Goal: Task Accomplishment & Management: Complete application form

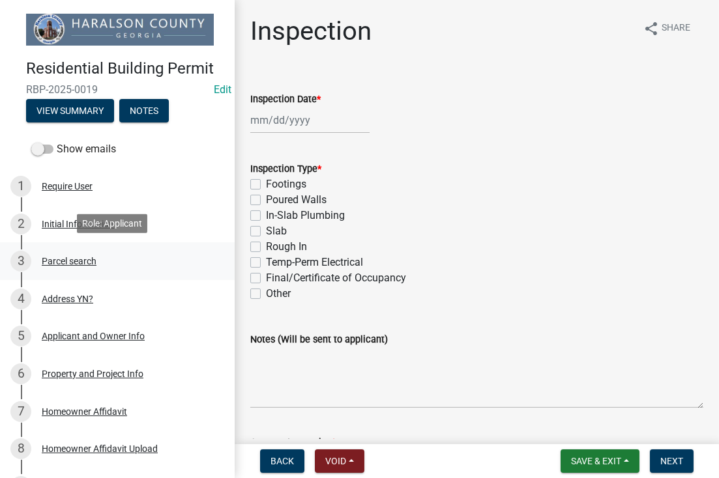
click at [69, 265] on div "3 Parcel search" at bounding box center [111, 261] width 203 height 21
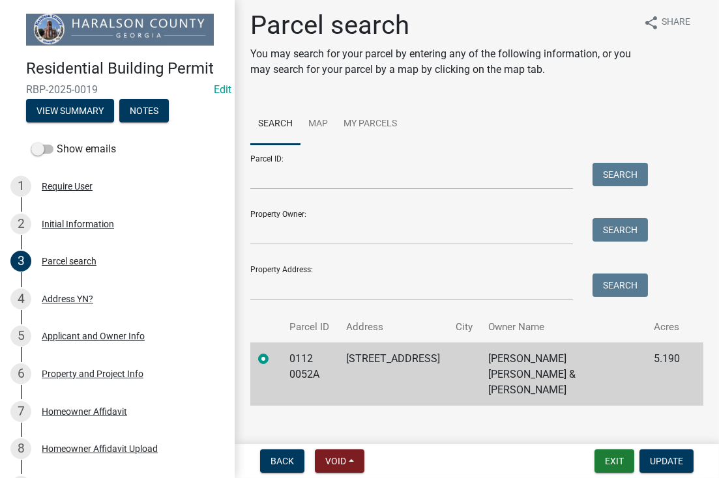
scroll to position [7, 0]
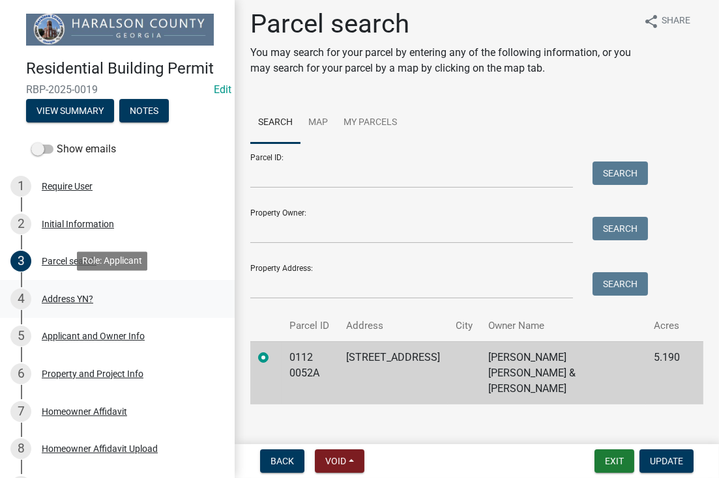
click at [74, 289] on div "4 Address YN?" at bounding box center [111, 299] width 203 height 21
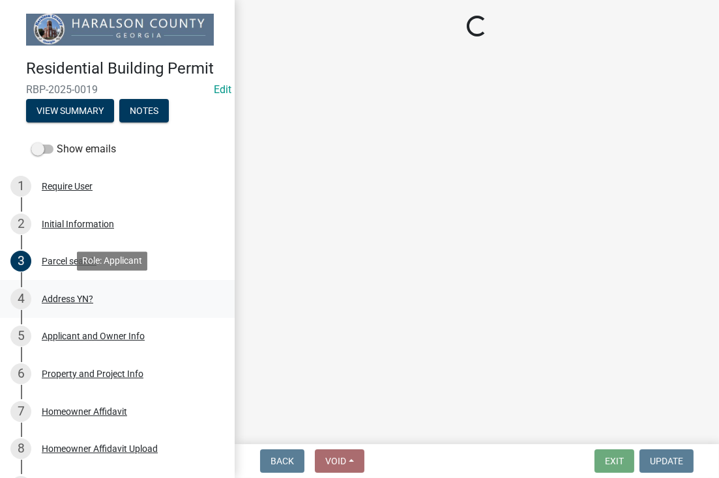
scroll to position [0, 0]
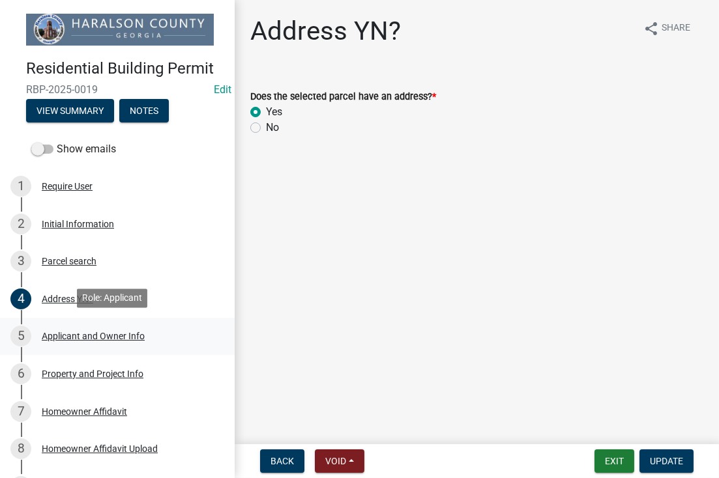
click at [67, 339] on div "Applicant and Owner Info" at bounding box center [93, 336] width 103 height 9
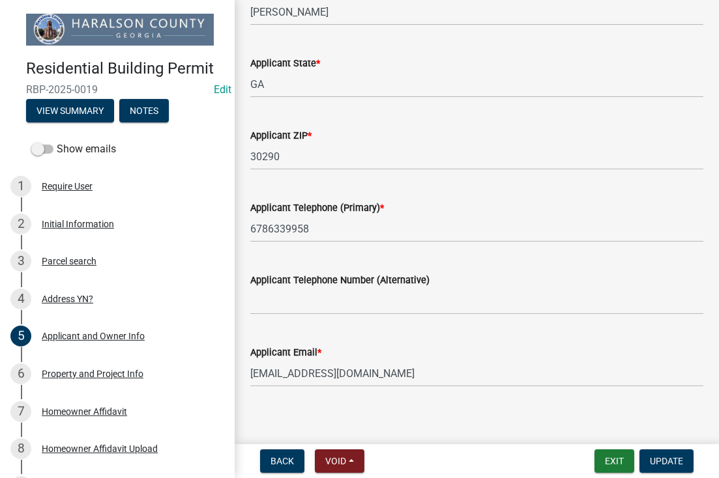
scroll to position [1007, 0]
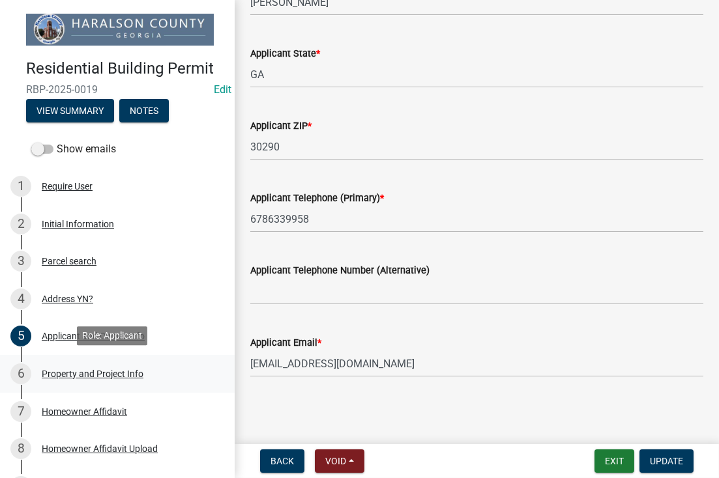
click at [74, 369] on div "Property and Project Info" at bounding box center [93, 373] width 102 height 9
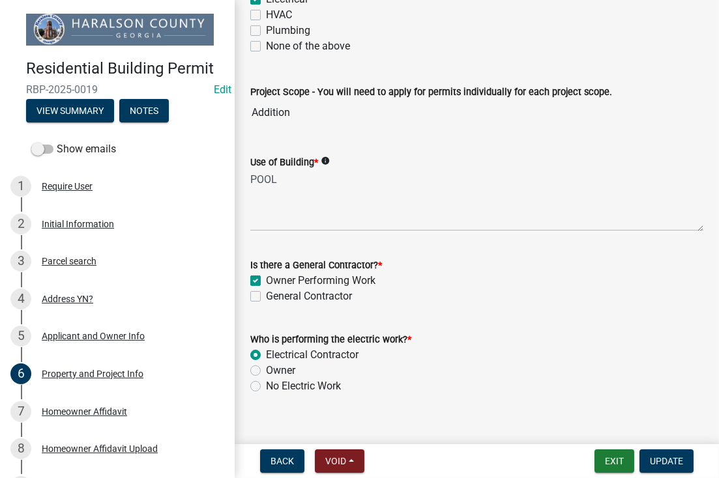
scroll to position [698, 0]
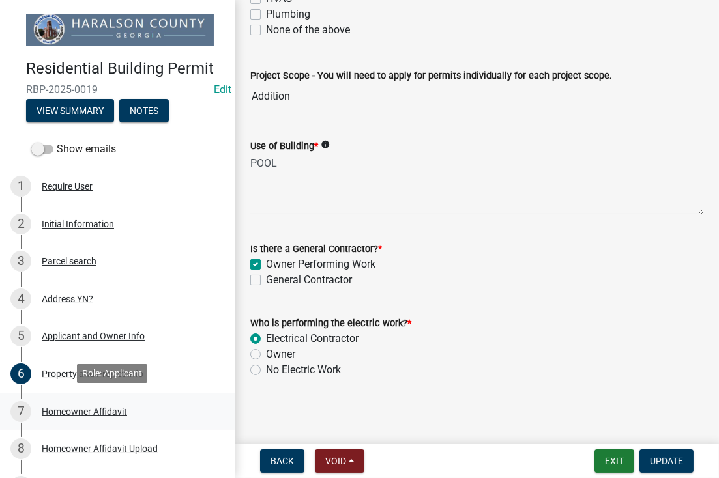
click at [83, 413] on div "Homeowner Affidavit" at bounding box center [84, 411] width 85 height 9
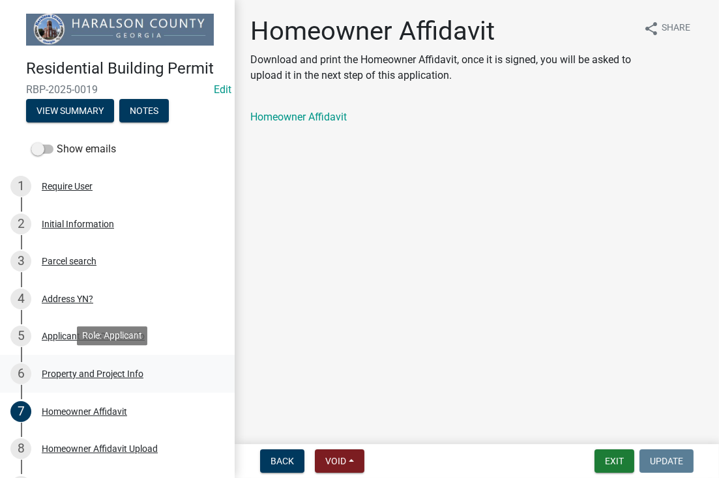
click at [108, 374] on div "Property and Project Info" at bounding box center [93, 373] width 102 height 9
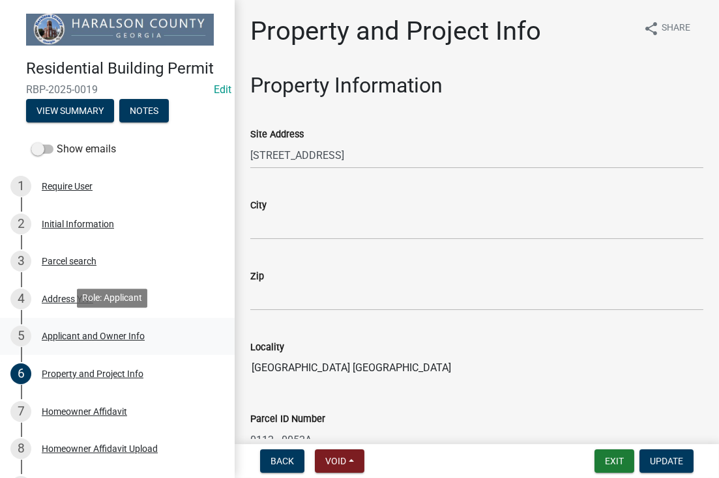
click at [61, 336] on div "Applicant and Owner Info" at bounding box center [93, 336] width 103 height 9
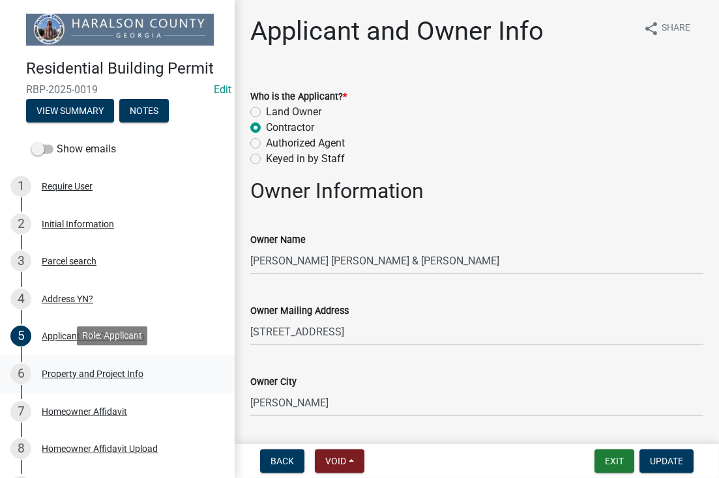
click at [118, 369] on div "Property and Project Info" at bounding box center [93, 373] width 102 height 9
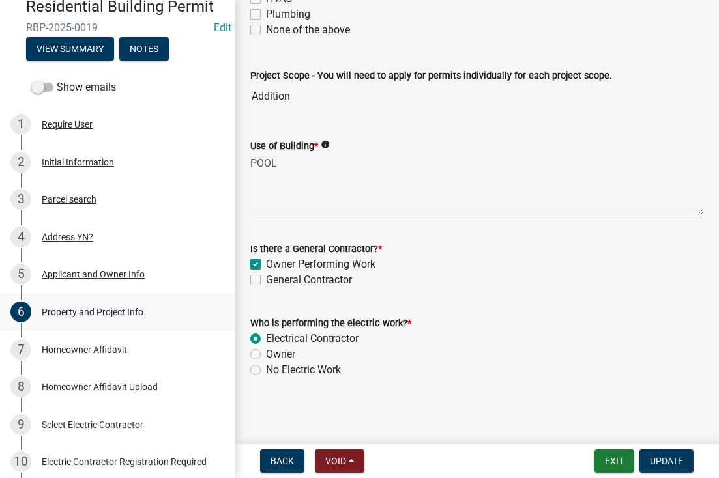
scroll to position [130, 0]
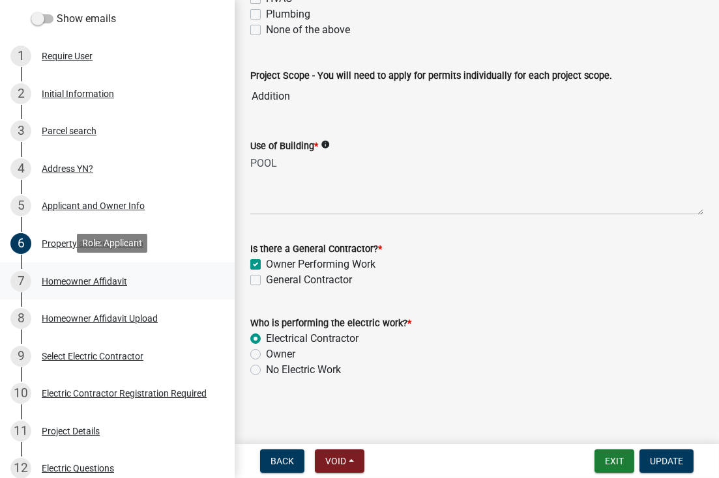
click at [93, 284] on div "7 Homeowner Affidavit" at bounding box center [111, 281] width 203 height 21
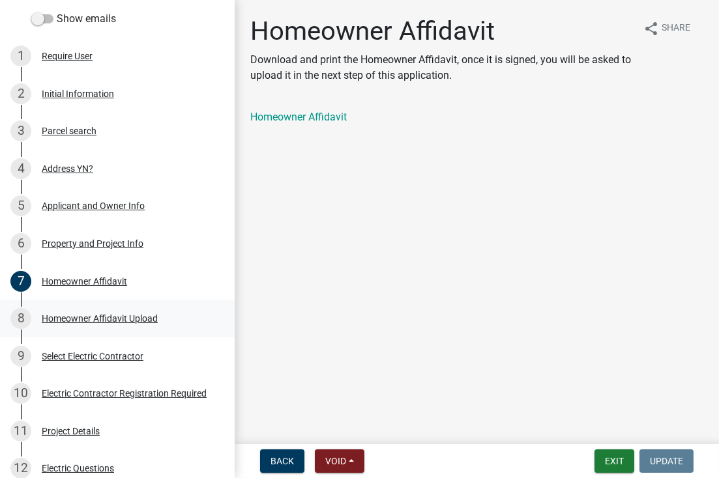
click at [118, 302] on link "8 Homeowner Affidavit Upload" at bounding box center [117, 319] width 235 height 38
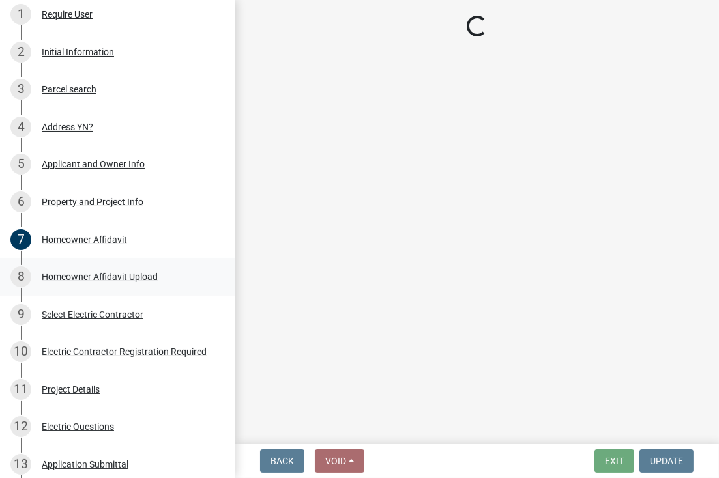
scroll to position [196, 0]
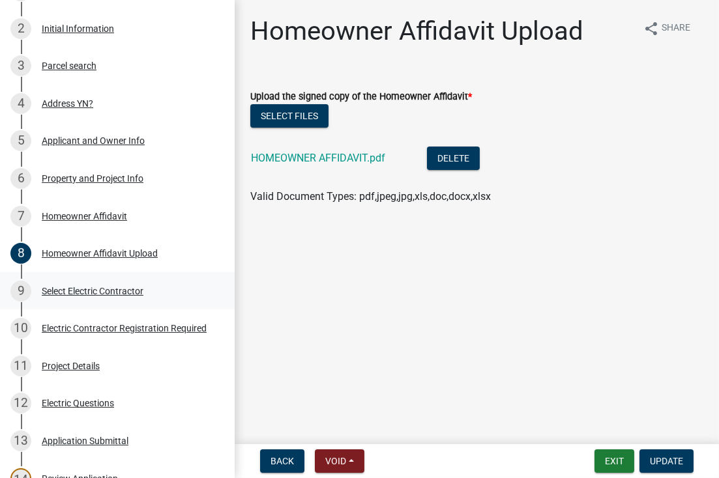
click at [109, 287] on div "Select Electric Contractor" at bounding box center [93, 291] width 102 height 9
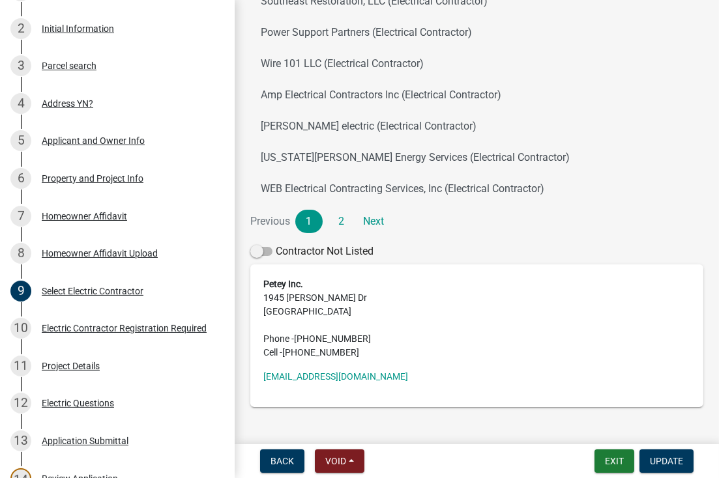
scroll to position [261, 0]
click at [58, 324] on div "Electric Contractor Registration Required" at bounding box center [124, 328] width 165 height 9
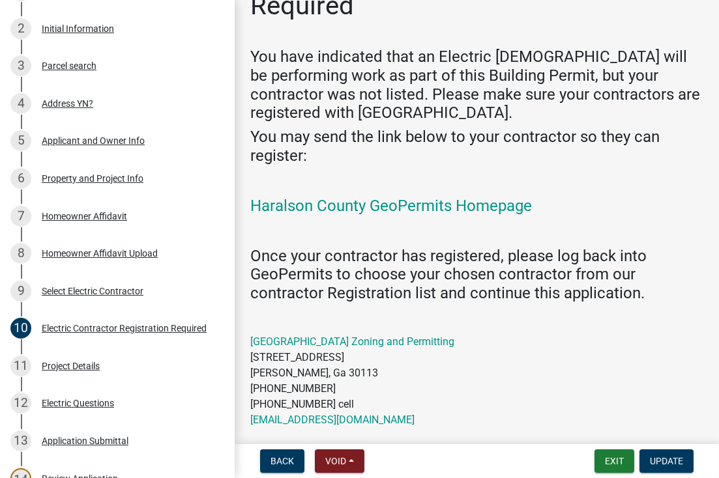
scroll to position [106, 0]
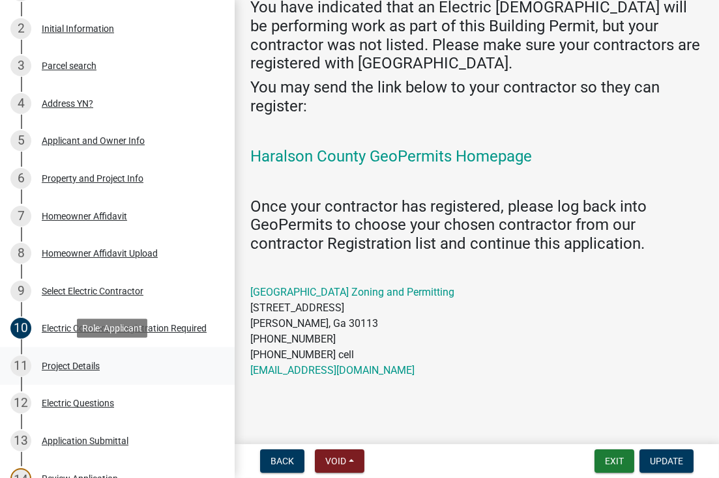
click at [60, 369] on div "11 Project Details" at bounding box center [111, 366] width 203 height 21
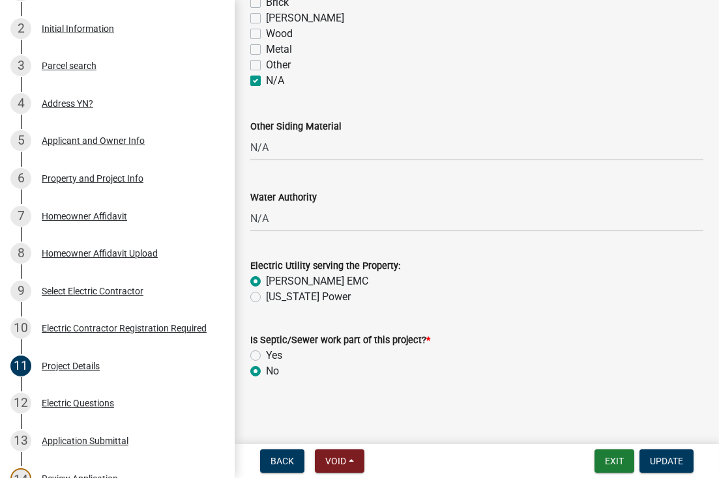
scroll to position [1264, 0]
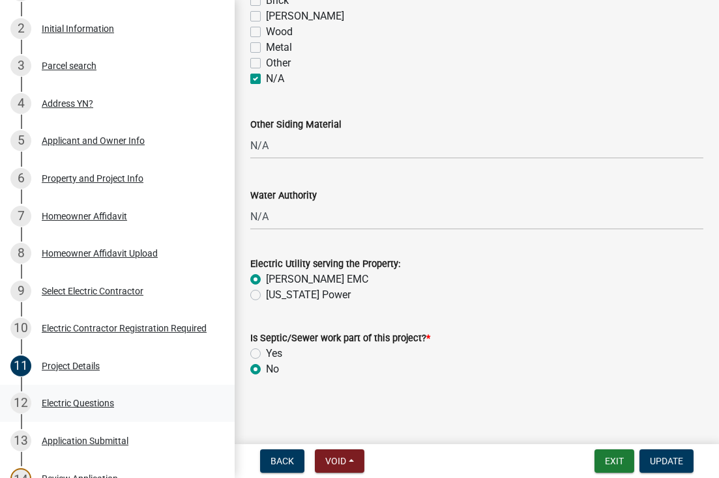
click at [76, 405] on div "Electric Questions" at bounding box center [78, 403] width 72 height 9
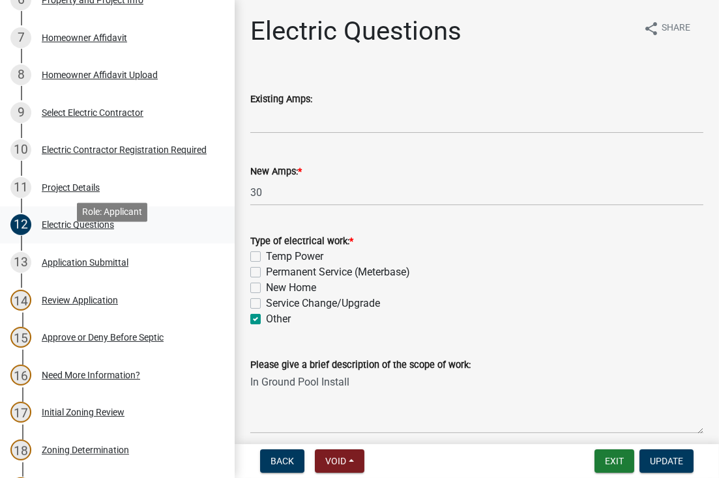
scroll to position [391, 0]
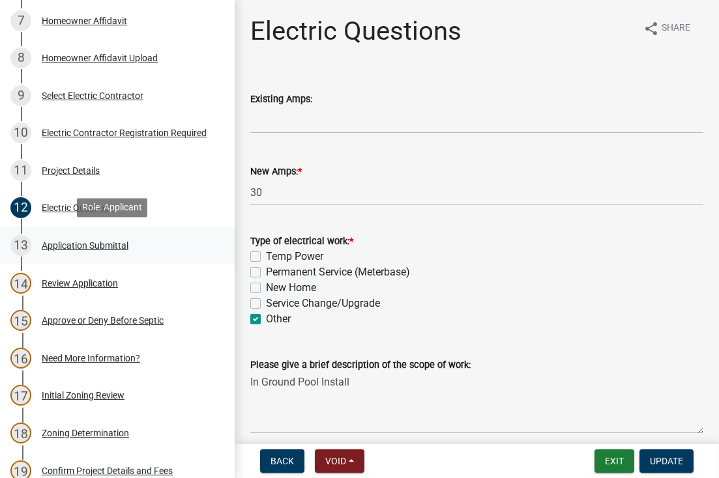
click at [57, 241] on div "Application Submittal" at bounding box center [85, 245] width 87 height 9
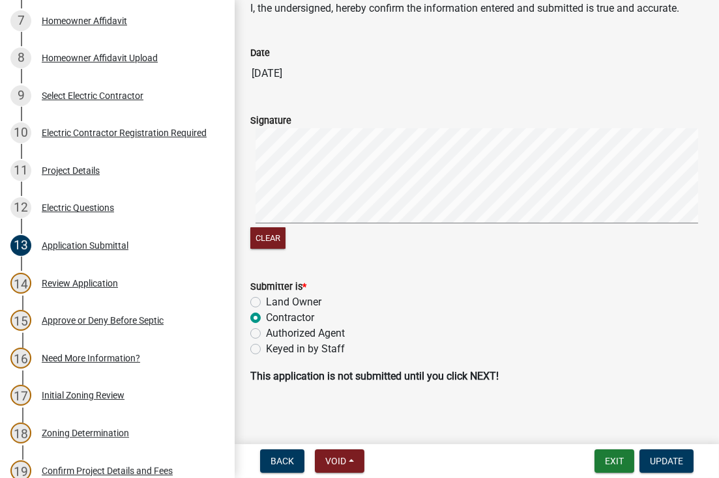
scroll to position [78, 0]
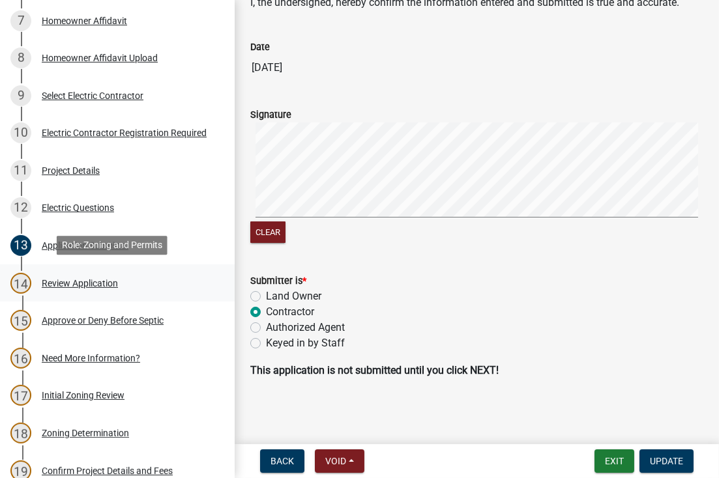
click at [95, 284] on div "Review Application" at bounding box center [80, 283] width 76 height 9
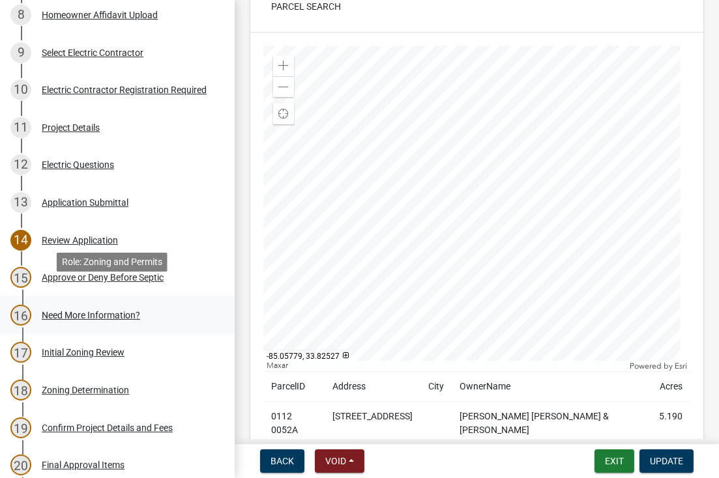
scroll to position [456, 0]
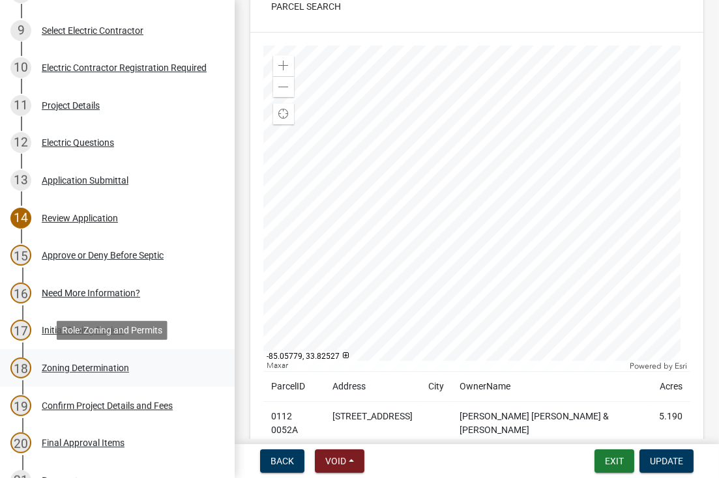
click at [83, 368] on div "Zoning Determination" at bounding box center [85, 368] width 87 height 9
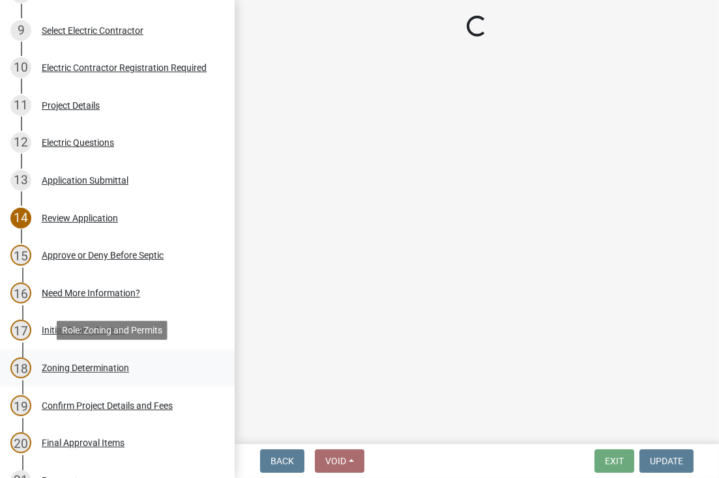
scroll to position [0, 0]
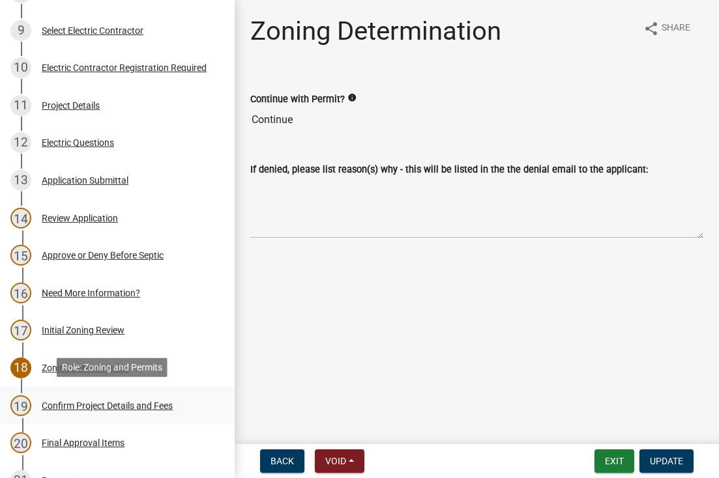
click at [91, 405] on div "Confirm Project Details and Fees" at bounding box center [107, 405] width 131 height 9
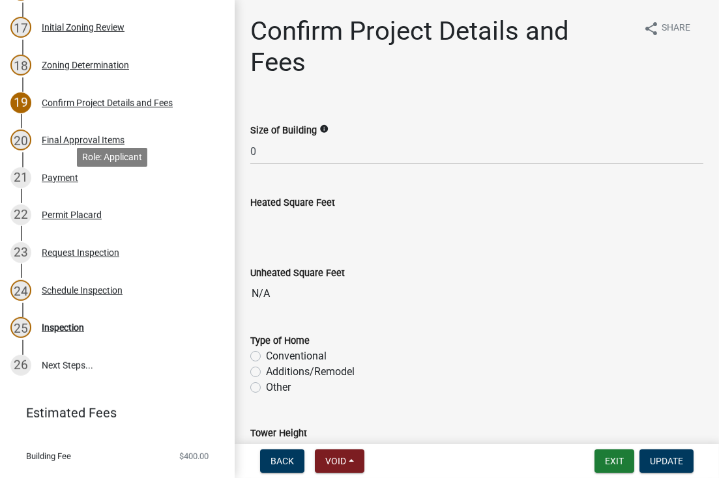
scroll to position [782, 0]
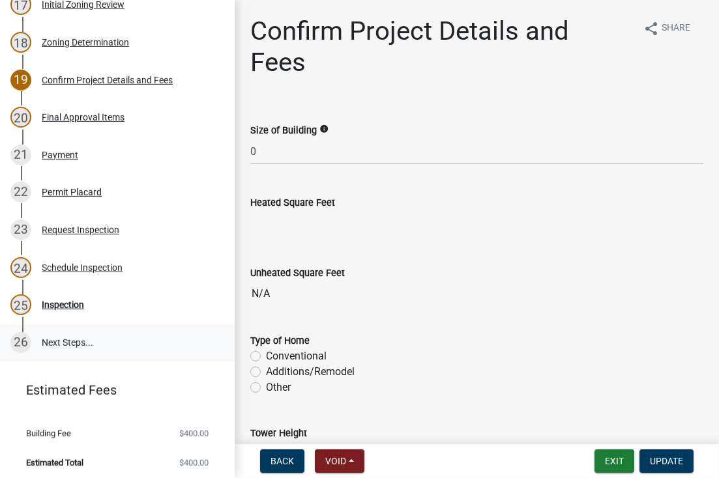
click at [63, 340] on link "26 Next Steps..." at bounding box center [117, 343] width 235 height 38
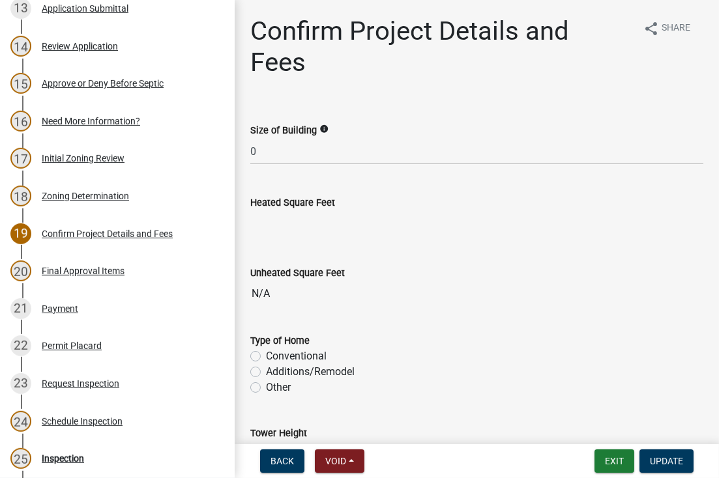
scroll to position [523, 0]
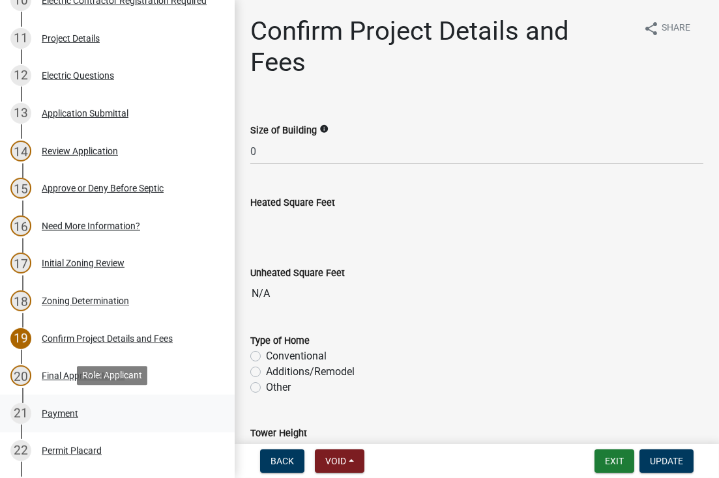
click at [53, 412] on div "Payment" at bounding box center [60, 413] width 36 height 9
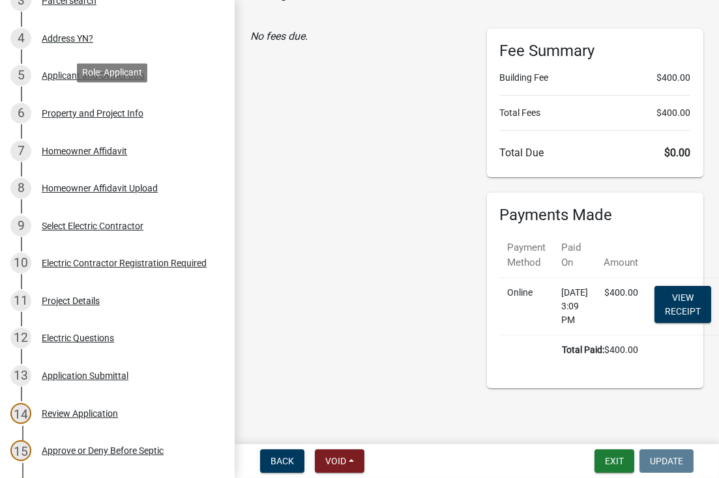
scroll to position [0, 0]
